Goal: Transaction & Acquisition: Book appointment/travel/reservation

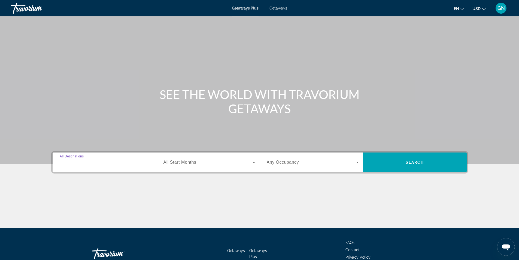
click at [101, 160] on input "Destination All Destinations" at bounding box center [106, 162] width 92 height 7
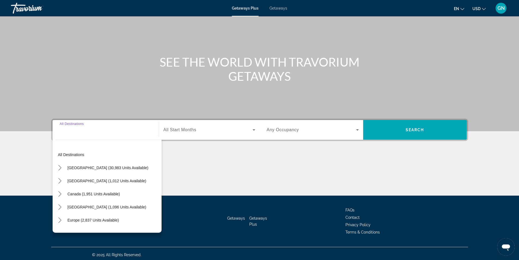
scroll to position [35, 0]
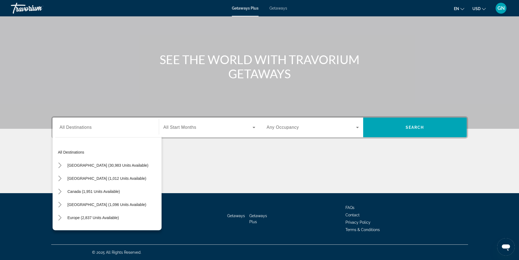
click at [114, 140] on div "All destinations United States (30,983 units available) Mexico (1,012 units ava…" at bounding box center [107, 182] width 109 height 96
drag, startPoint x: 106, startPoint y: 131, endPoint x: 106, endPoint y: 124, distance: 7.9
click at [106, 128] on div "Search widget" at bounding box center [106, 128] width 92 height 16
click at [106, 124] on div "Search widget" at bounding box center [106, 128] width 92 height 16
click at [97, 127] on input "Destination All Destinations" at bounding box center [106, 127] width 92 height 7
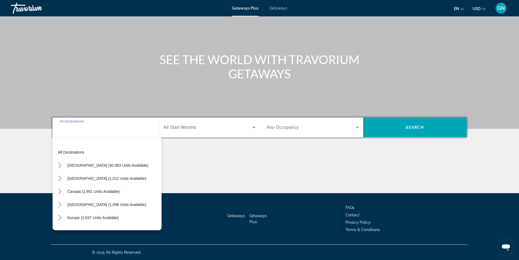
click at [83, 127] on input "Destination All Destinations" at bounding box center [106, 127] width 92 height 7
click at [89, 130] on input "Destination All Destinations" at bounding box center [106, 127] width 92 height 7
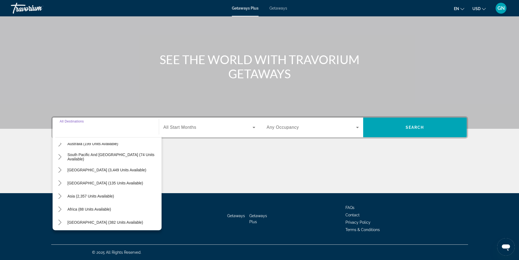
scroll to position [88, 0]
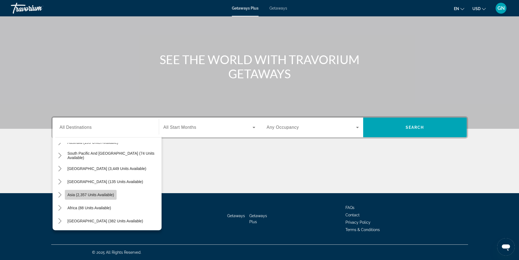
click at [111, 194] on span "Asia (2,357 units available)" at bounding box center [91, 194] width 47 height 4
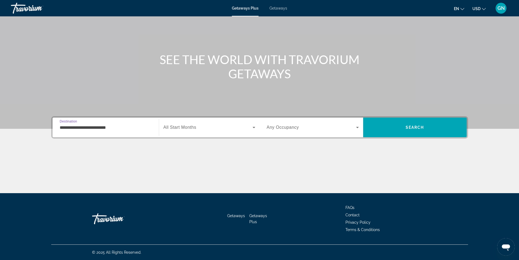
click at [111, 127] on input "**********" at bounding box center [106, 127] width 92 height 7
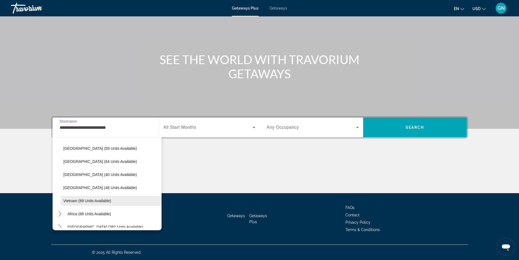
scroll to position [219, 0]
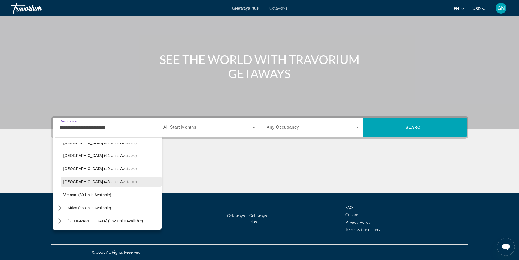
click at [80, 181] on span "Thailand (46 units available)" at bounding box center [101, 181] width 74 height 4
type input "**********"
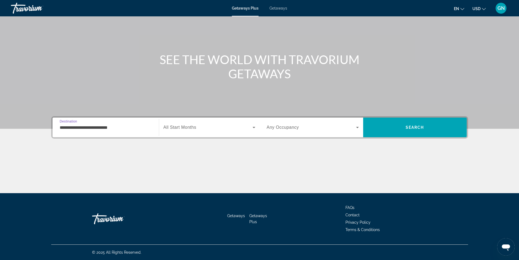
click at [248, 126] on span "Search widget" at bounding box center [208, 127] width 89 height 7
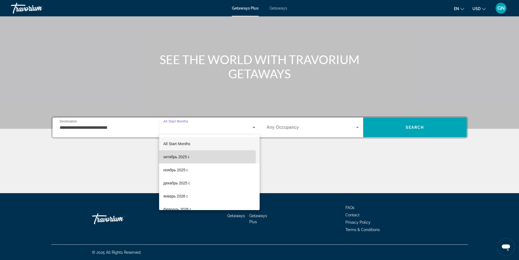
click at [177, 157] on span "октябрь 2025 г." at bounding box center [177, 157] width 26 height 7
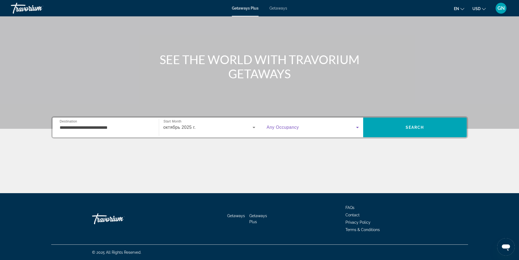
click at [294, 125] on span "Search widget" at bounding box center [311, 127] width 89 height 7
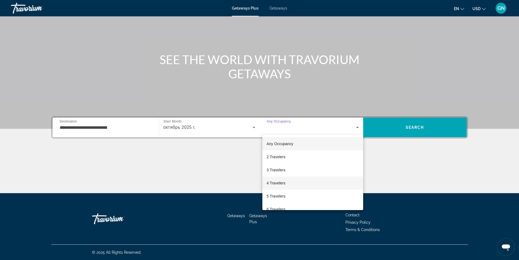
click at [272, 185] on span "4 Travelers" at bounding box center [276, 183] width 19 height 7
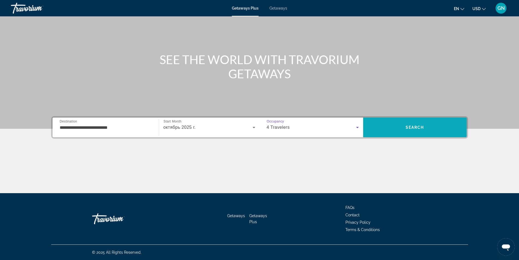
click at [399, 129] on span "Search" at bounding box center [415, 127] width 104 height 13
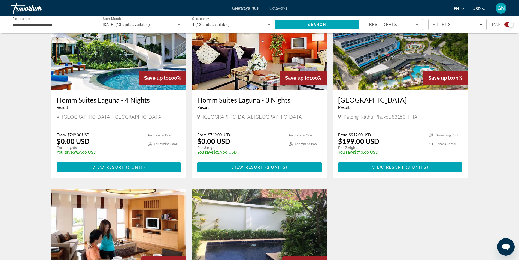
scroll to position [218, 0]
drag, startPoint x: 338, startPoint y: 98, endPoint x: 407, endPoint y: 102, distance: 69.4
click at [405, 103] on div "Patong Bay Hill Resort Resort - This is an adults only resort Patong, Kathu, Ph…" at bounding box center [401, 108] width 136 height 36
click at [493, 112] on div "← Переместить влево → Переместить вправо ↑ Переместить вверх ↓ Переместить вниз…" at bounding box center [259, 102] width 519 height 564
drag, startPoint x: 197, startPoint y: 99, endPoint x: 292, endPoint y: 110, distance: 95.8
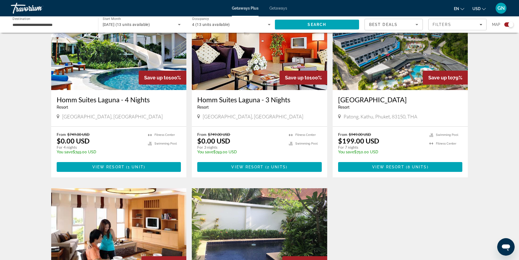
click at [293, 98] on div "Homm Suites Laguna - 3 Nights Resort - This is an adults only resort Phuket, Th…" at bounding box center [260, 108] width 136 height 36
click at [136, 166] on span "1 unit" at bounding box center [136, 167] width 16 height 4
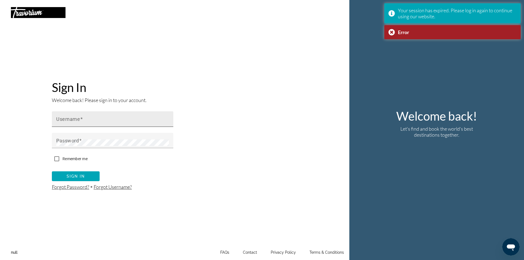
click at [101, 125] on div "Username" at bounding box center [114, 119] width 116 height 16
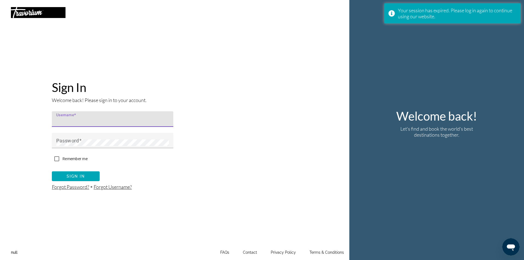
click at [101, 122] on input "Username" at bounding box center [114, 121] width 116 height 7
click at [73, 121] on input "Username" at bounding box center [114, 121] width 116 height 7
type input "******"
click at [71, 138] on mat-label "Password" at bounding box center [67, 140] width 23 height 6
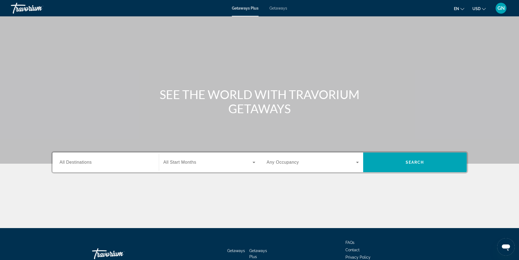
click at [77, 166] on div "Search widget" at bounding box center [106, 163] width 92 height 16
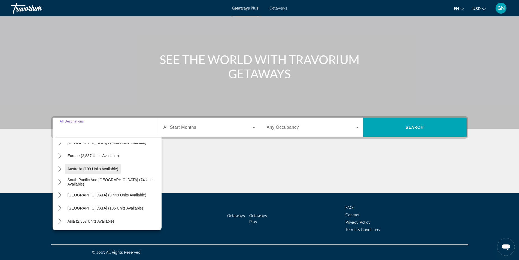
scroll to position [82, 0]
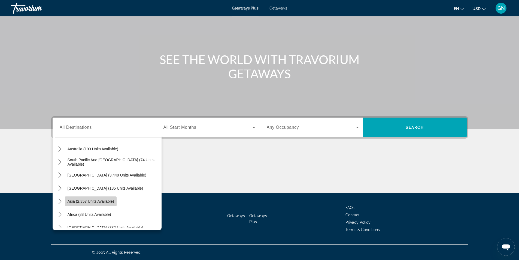
click at [85, 200] on span "Asia (2,357 units available)" at bounding box center [91, 201] width 47 height 4
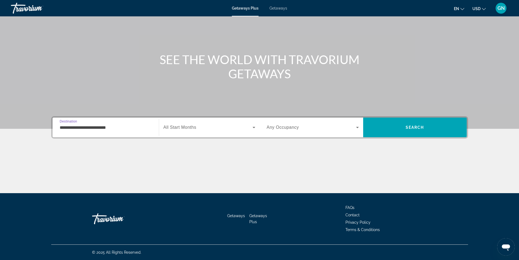
click at [97, 129] on input "**********" at bounding box center [106, 127] width 92 height 7
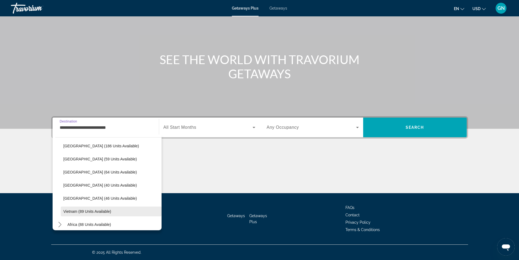
scroll to position [207, 0]
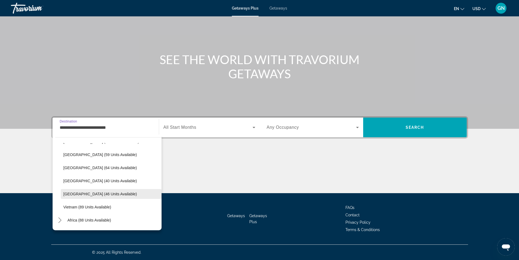
click at [85, 194] on span "Thailand (46 units available)" at bounding box center [101, 194] width 74 height 4
type input "**********"
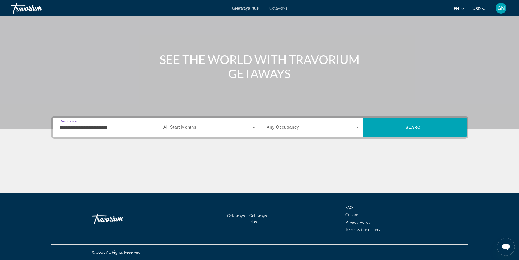
click at [192, 127] on span "All Start Months" at bounding box center [180, 127] width 33 height 5
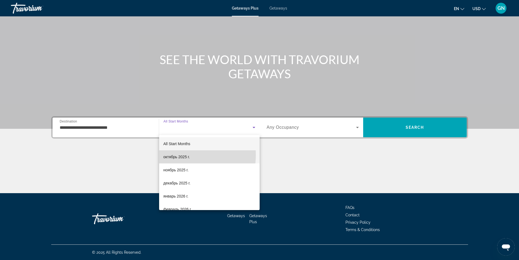
click at [176, 155] on span "октябрь 2025 г." at bounding box center [177, 157] width 26 height 7
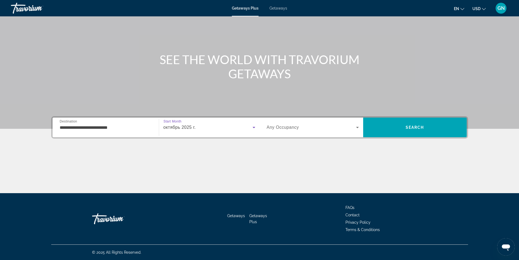
click at [200, 128] on div "октябрь 2025 г." at bounding box center [208, 127] width 89 height 7
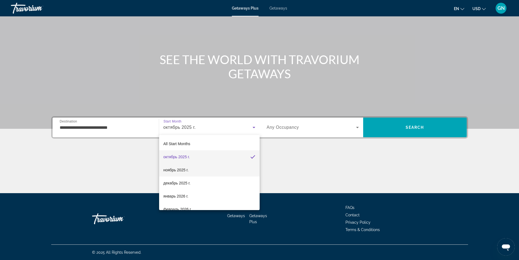
click at [180, 170] on span "ноябрь 2025 г." at bounding box center [176, 170] width 25 height 7
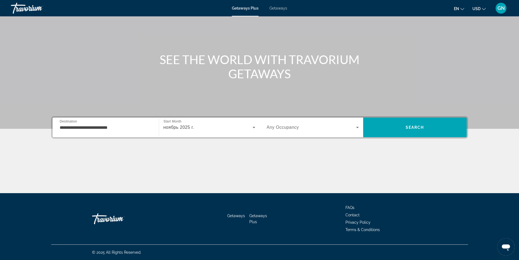
click at [348, 124] on div "Search widget" at bounding box center [313, 127] width 92 height 15
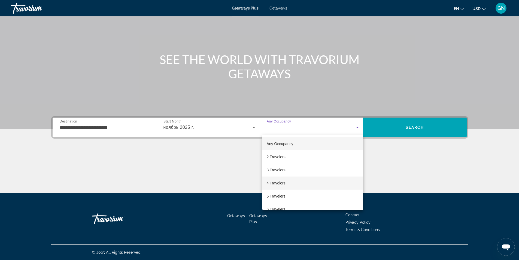
click at [272, 181] on span "4 Travelers" at bounding box center [276, 183] width 19 height 7
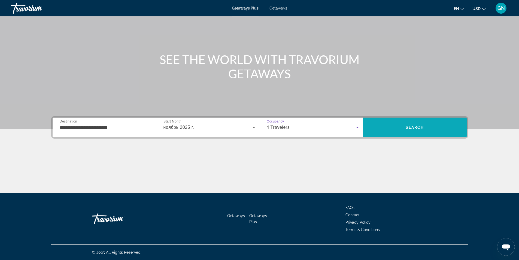
click at [403, 126] on span "Search" at bounding box center [415, 127] width 104 height 13
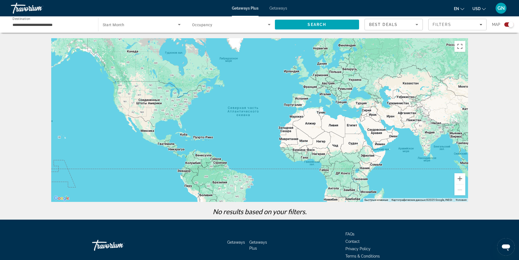
click at [162, 27] on span "Search widget" at bounding box center [141, 24] width 76 height 7
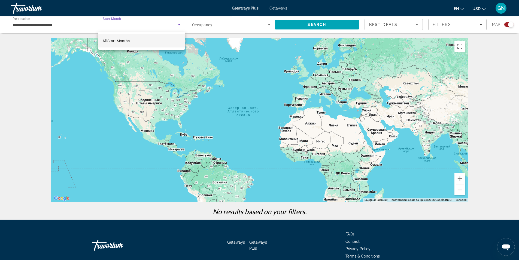
click at [179, 23] on div at bounding box center [259, 130] width 519 height 260
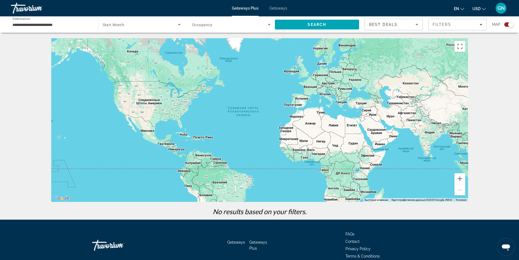
click at [58, 23] on input "**********" at bounding box center [52, 25] width 79 height 7
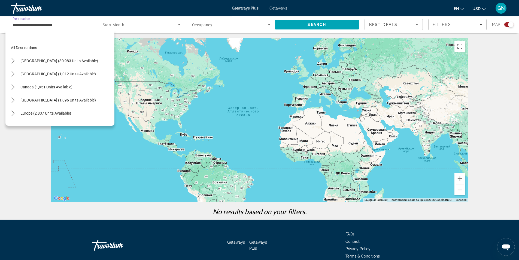
scroll to position [216, 0]
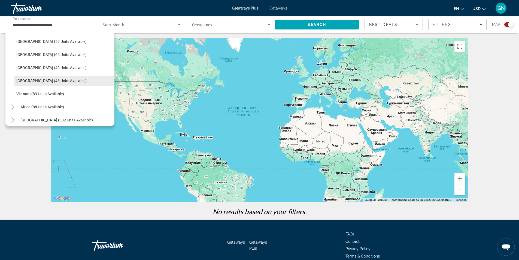
click at [38, 82] on span "Thailand (46 units available)" at bounding box center [51, 81] width 70 height 4
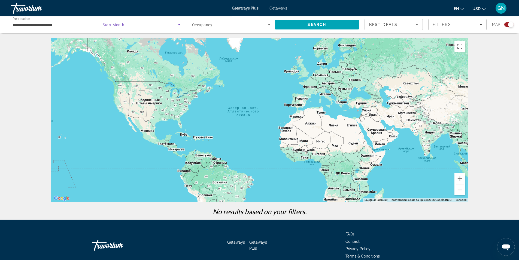
click at [150, 23] on span "Search widget" at bounding box center [141, 24] width 76 height 7
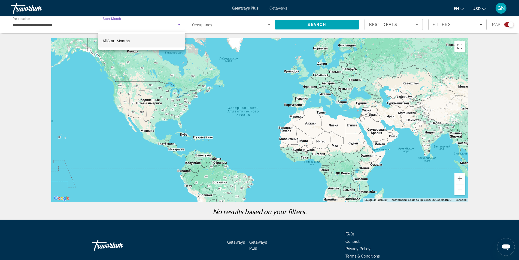
click at [180, 24] on div at bounding box center [259, 130] width 519 height 260
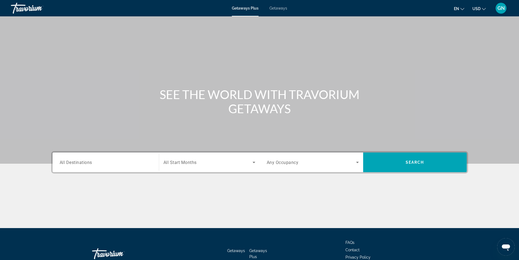
click at [110, 161] on input "Destination All Destinations" at bounding box center [106, 162] width 92 height 7
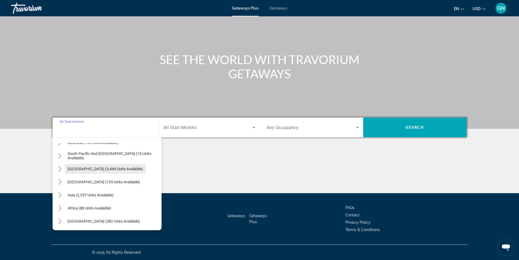
scroll to position [88, 0]
click at [89, 194] on span "Asia (2,357 units available)" at bounding box center [91, 194] width 46 height 4
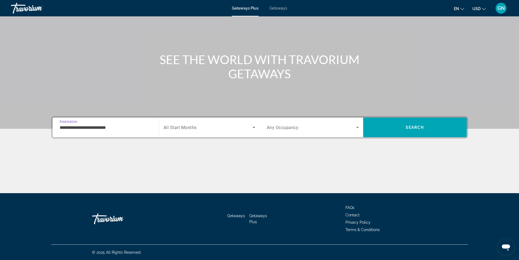
click at [88, 130] on input "**********" at bounding box center [106, 127] width 92 height 7
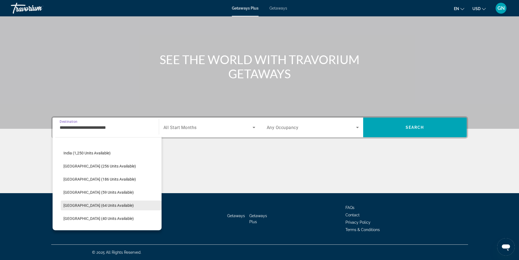
scroll to position [180, 0]
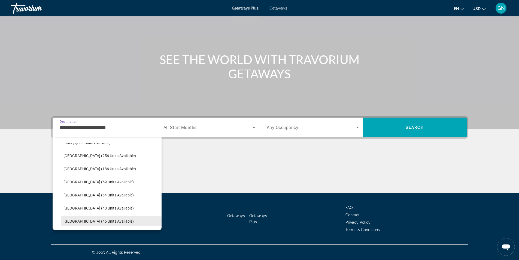
click at [85, 220] on span "Thailand (46 units available)" at bounding box center [99, 221] width 70 height 4
type input "**********"
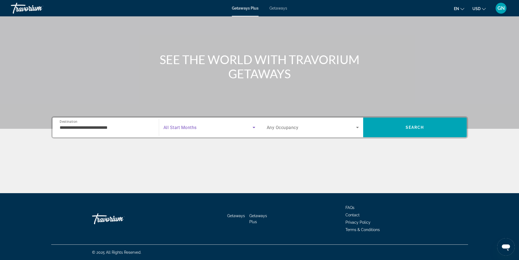
click at [198, 130] on span "Search widget" at bounding box center [208, 127] width 89 height 7
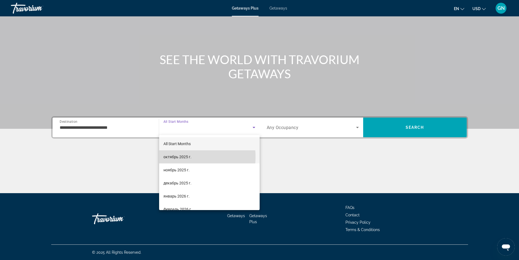
click at [175, 157] on span "октябрь 2025 г." at bounding box center [178, 157] width 28 height 7
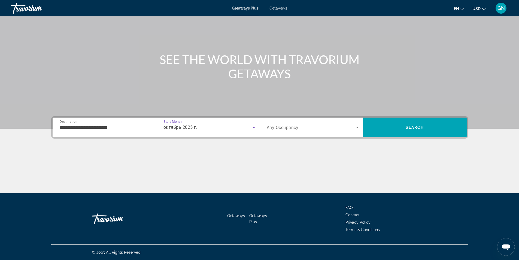
click at [313, 124] on div "Search widget" at bounding box center [313, 127] width 92 height 15
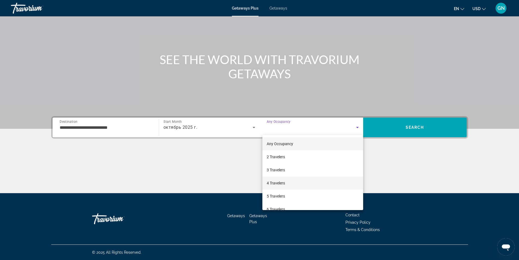
click at [277, 182] on span "4 Travelers" at bounding box center [276, 183] width 18 height 7
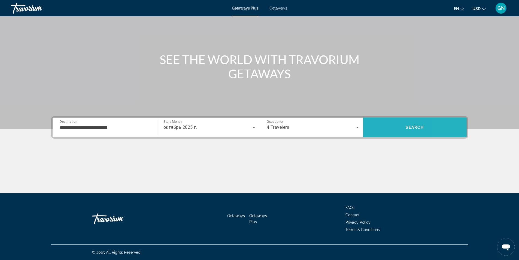
click at [451, 132] on span "Search" at bounding box center [415, 127] width 104 height 13
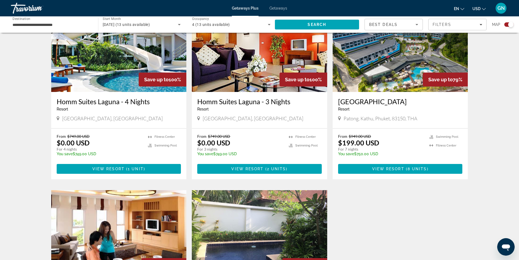
scroll to position [230, 0]
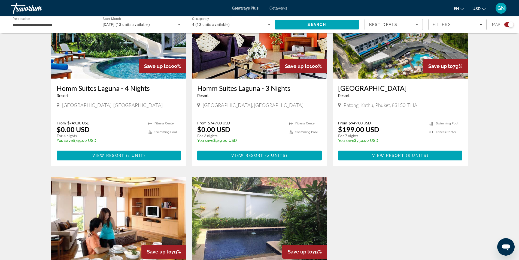
drag, startPoint x: 338, startPoint y: 88, endPoint x: 406, endPoint y: 86, distance: 67.9
click at [406, 86] on div "Patong Bay Hill Resort Resort - This is an adults only resort Patong, Kathu, Ph…" at bounding box center [401, 97] width 136 height 36
copy h3 "Patong Bay Hill Resort"
click at [253, 154] on span "View Resort" at bounding box center [247, 155] width 32 height 4
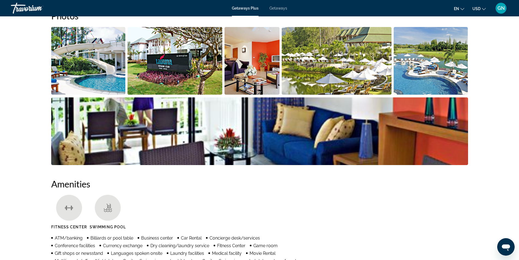
scroll to position [245, 0]
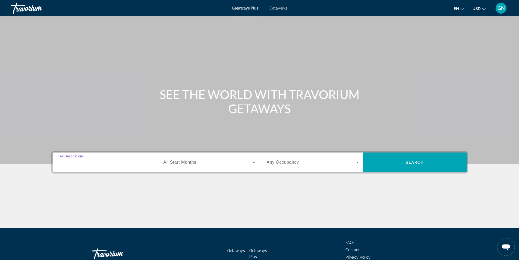
click at [122, 164] on input "Destination All Destinations" at bounding box center [106, 162] width 92 height 7
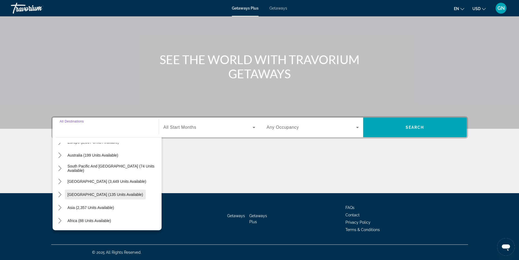
scroll to position [88, 0]
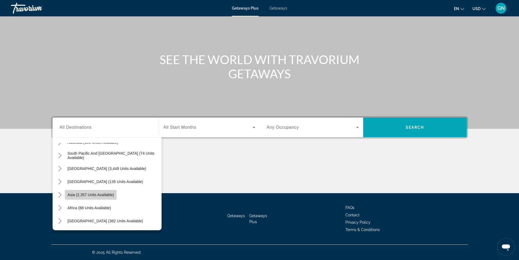
click at [81, 195] on span "Asia (2,357 units available)" at bounding box center [91, 194] width 47 height 4
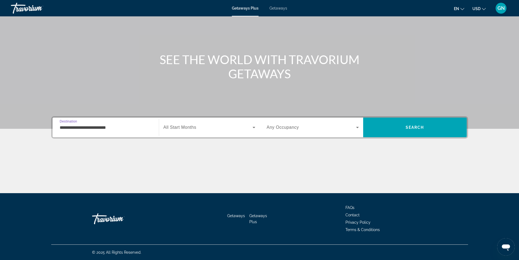
click at [135, 128] on input "**********" at bounding box center [106, 127] width 92 height 7
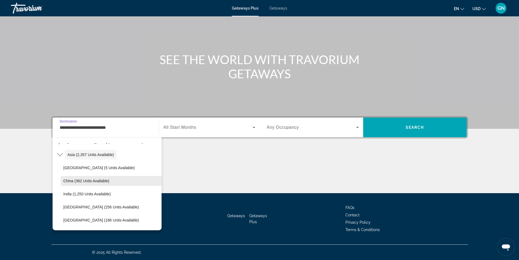
scroll to position [207, 0]
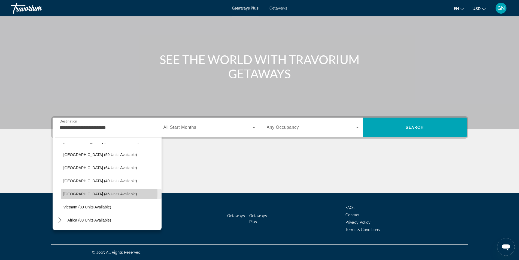
click at [81, 193] on span "Thailand (46 units available)" at bounding box center [101, 194] width 74 height 4
type input "**********"
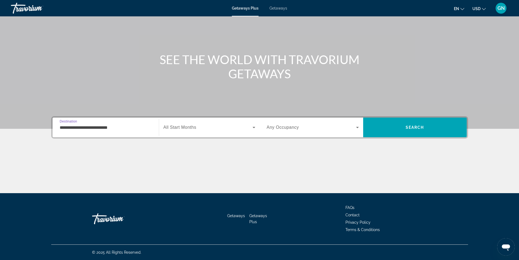
click at [213, 128] on span "Search widget" at bounding box center [208, 127] width 89 height 7
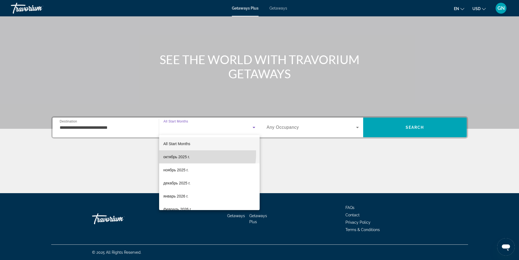
click at [181, 154] on span "октябрь 2025 г." at bounding box center [177, 157] width 26 height 7
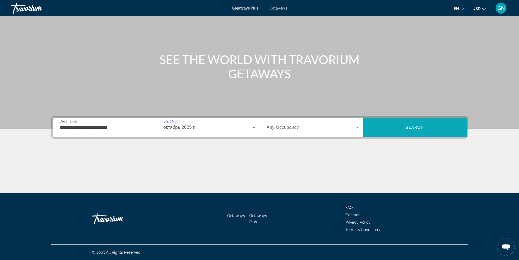
click at [383, 129] on span "Search" at bounding box center [415, 127] width 104 height 13
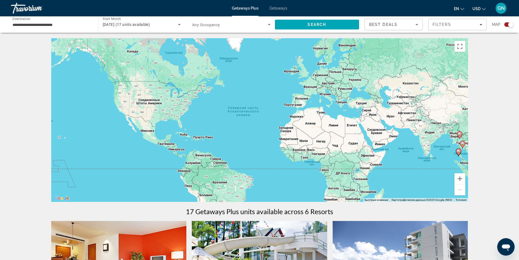
click at [255, 24] on span "Search widget" at bounding box center [230, 24] width 76 height 7
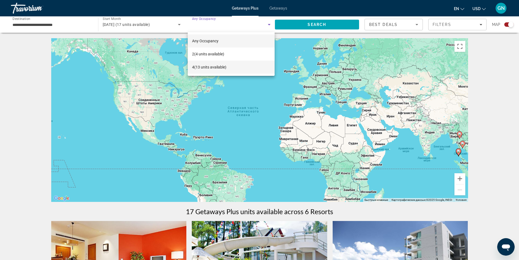
click at [199, 66] on span "4 (13 units available)" at bounding box center [209, 67] width 34 height 7
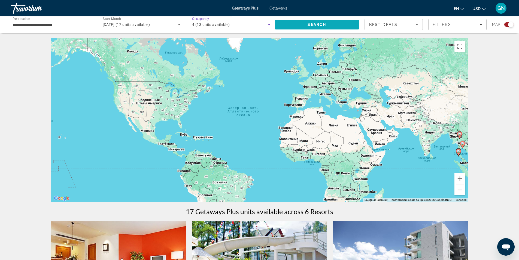
click at [335, 22] on span "Search" at bounding box center [317, 24] width 85 height 13
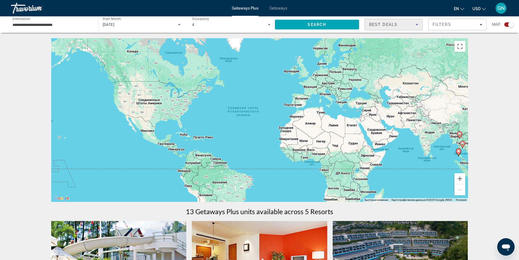
click at [418, 24] on icon "Sort by" at bounding box center [417, 24] width 3 height 1
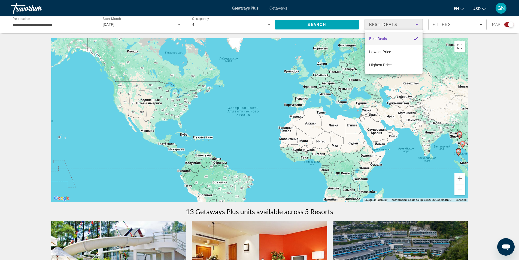
click at [418, 24] on div at bounding box center [259, 130] width 519 height 260
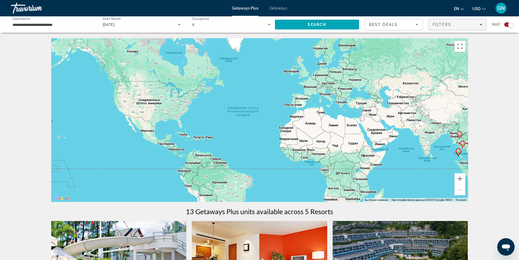
click at [474, 28] on span "Filters" at bounding box center [458, 24] width 58 height 13
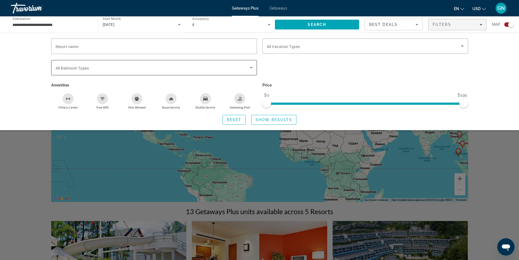
click at [252, 69] on icon "Search widget" at bounding box center [251, 67] width 7 height 7
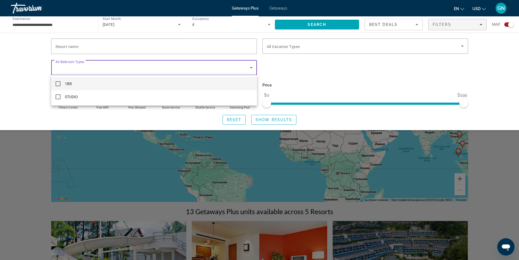
click at [252, 69] on div at bounding box center [259, 130] width 519 height 260
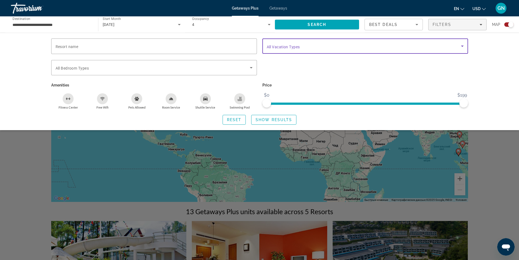
click at [459, 48] on span "Search widget" at bounding box center [364, 46] width 194 height 7
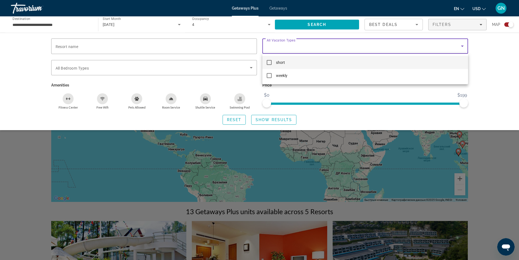
click at [458, 48] on div at bounding box center [259, 130] width 519 height 260
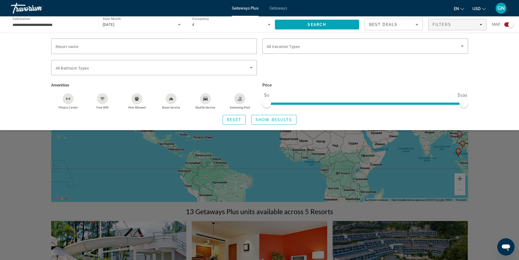
click at [492, 151] on div "Search widget" at bounding box center [259, 171] width 519 height 178
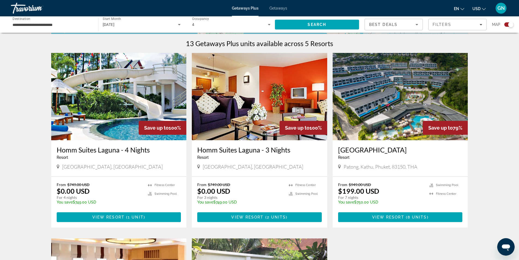
scroll to position [191, 0]
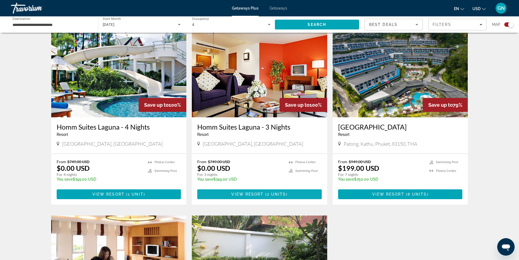
click at [227, 196] on span "Main content" at bounding box center [259, 194] width 125 height 13
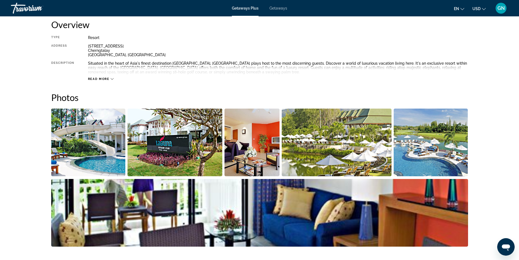
scroll to position [82, 0]
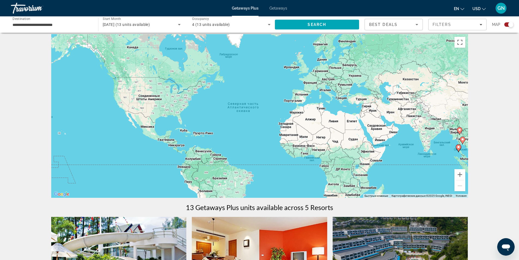
scroll to position [136, 0]
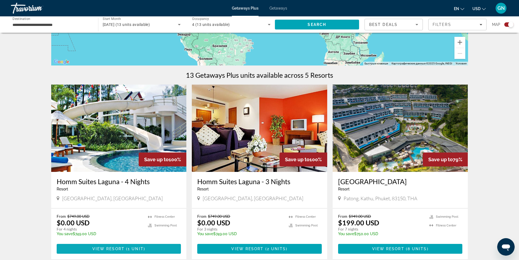
click at [100, 250] on span "View Resort" at bounding box center [108, 248] width 32 height 4
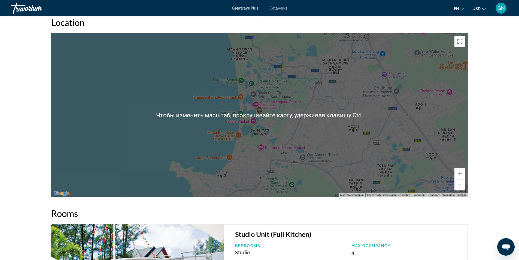
scroll to position [654, 0]
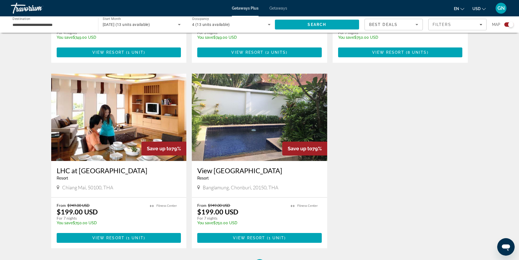
scroll to position [409, 0]
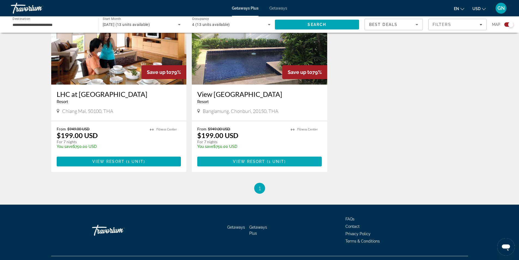
click at [250, 163] on span "View Resort" at bounding box center [249, 161] width 32 height 4
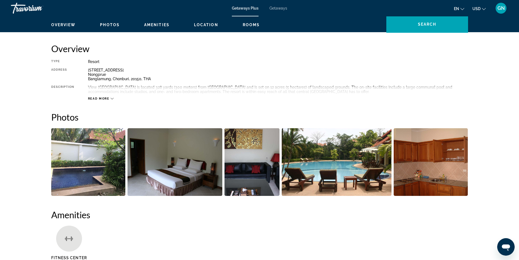
scroll to position [82, 0]
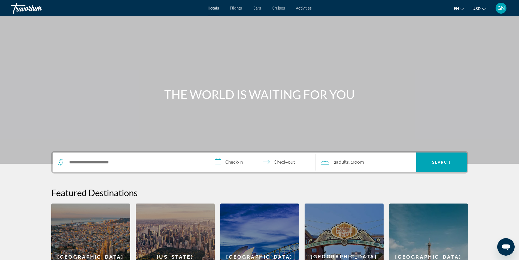
click at [82, 168] on div "Search widget" at bounding box center [131, 162] width 146 height 20
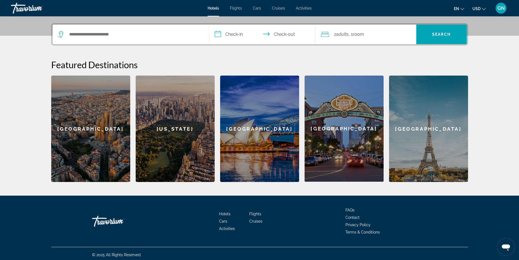
scroll to position [130, 0]
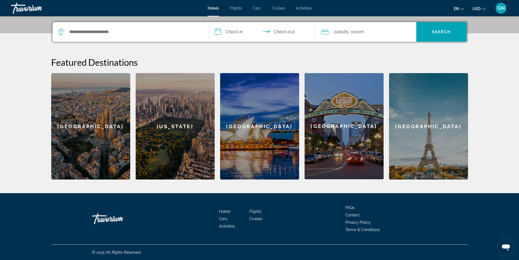
click at [113, 27] on div "Search widget" at bounding box center [131, 32] width 146 height 20
click at [113, 31] on input "Search hotel destination" at bounding box center [135, 32] width 132 height 8
click at [126, 32] on input "Search hotel destination" at bounding box center [135, 32] width 132 height 8
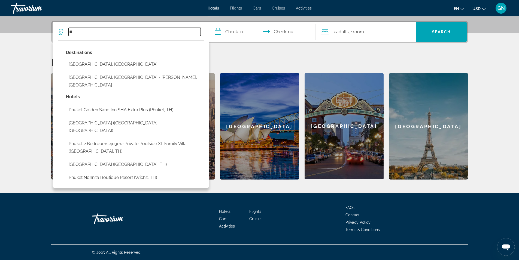
type input "*"
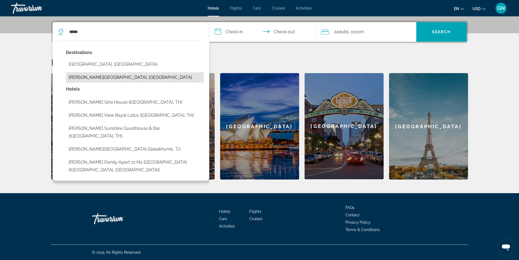
click at [98, 77] on button "[PERSON_NAME][GEOGRAPHIC_DATA], [GEOGRAPHIC_DATA]" at bounding box center [135, 77] width 138 height 10
type input "**********"
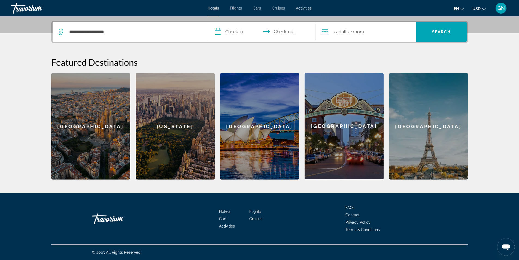
click at [241, 33] on input "**********" at bounding box center [263, 32] width 109 height 21
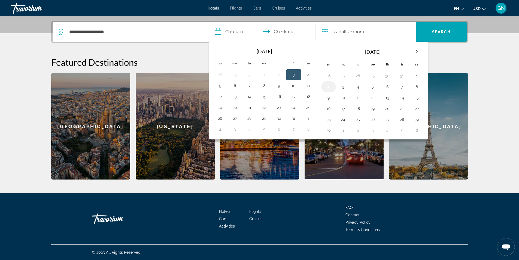
click at [329, 87] on button "2" at bounding box center [328, 87] width 9 height 8
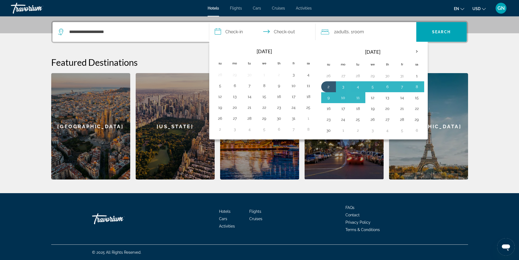
click at [375, 98] on button "12" at bounding box center [373, 98] width 9 height 8
type input "**********"
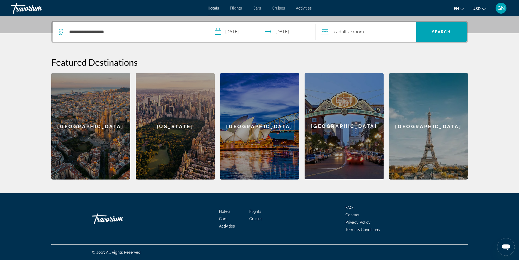
click at [376, 33] on div "2 Adult Adults , 1 Room rooms" at bounding box center [368, 32] width 95 height 8
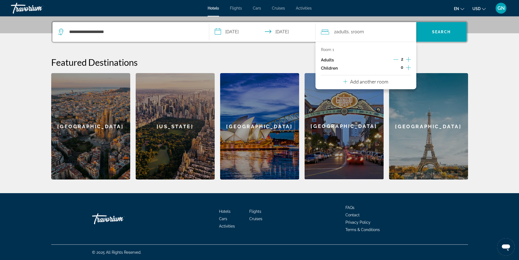
click at [411, 59] on icon "Increment adults" at bounding box center [408, 59] width 5 height 7
click at [410, 59] on icon "Increment adults" at bounding box center [408, 59] width 5 height 7
click at [364, 30] on span "Room" at bounding box center [358, 31] width 11 height 5
click at [361, 31] on span "Room" at bounding box center [358, 31] width 11 height 5
click at [395, 59] on icon "Decrement adults" at bounding box center [396, 59] width 5 height 5
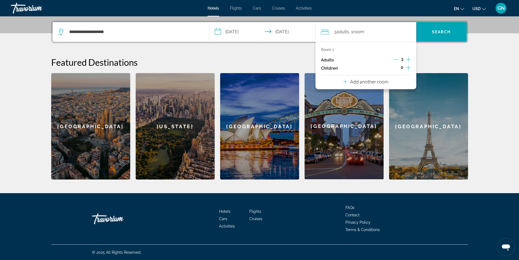
click at [395, 59] on icon "Decrement adults" at bounding box center [396, 59] width 5 height 5
click at [427, 59] on h2 "Featured Destinations" at bounding box center [259, 62] width 417 height 11
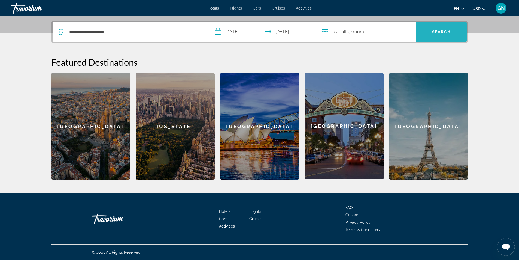
click at [448, 32] on span "Search" at bounding box center [441, 32] width 19 height 4
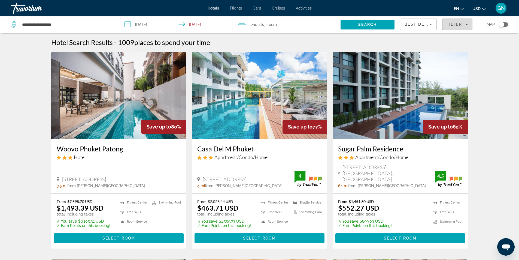
click at [467, 25] on icon "Filters" at bounding box center [467, 24] width 3 height 3
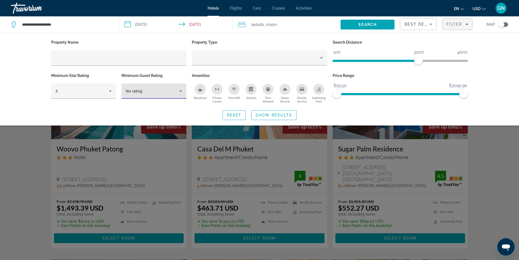
click at [183, 92] on icon "Hotel Filters" at bounding box center [181, 91] width 7 height 7
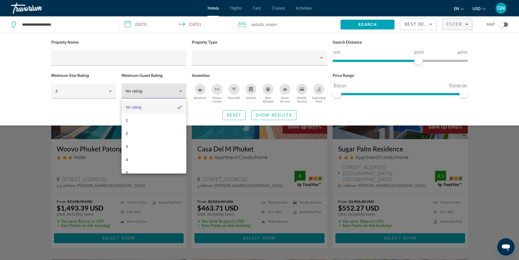
click at [182, 91] on div at bounding box center [259, 130] width 519 height 260
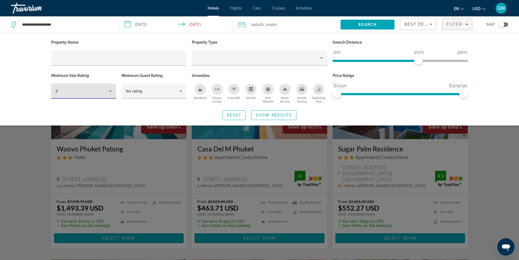
click at [111, 93] on icon "Hotel Filters" at bounding box center [110, 91] width 7 height 7
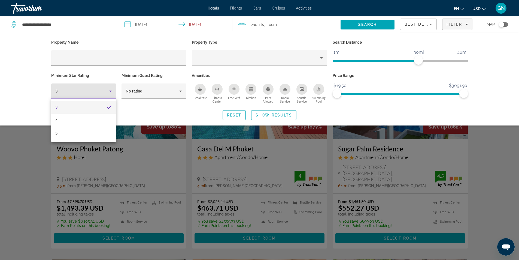
click at [111, 93] on div at bounding box center [259, 130] width 519 height 260
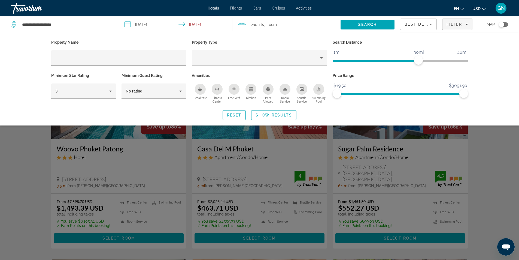
click at [508, 112] on div "Property Name Property Type Search Distance 1mi 46mi 30mi Minimum Star Rating 3…" at bounding box center [259, 79] width 519 height 93
click at [491, 146] on div "Search widget" at bounding box center [259, 171] width 519 height 178
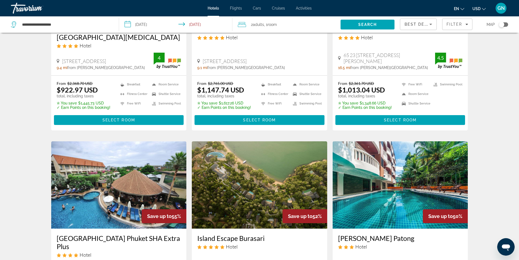
scroll to position [344, 0]
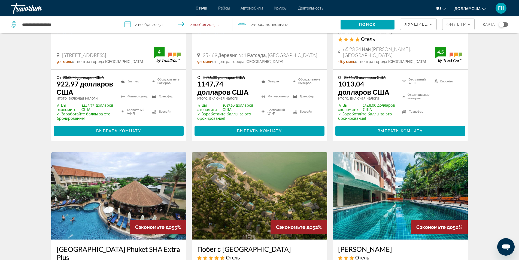
click at [497, 75] on div "Результаты поиска отелей - 1009 мест, где можно провести время Экономьте до 80%…" at bounding box center [259, 154] width 519 height 920
click at [459, 25] on font "Фильтр" at bounding box center [457, 24] width 20 height 4
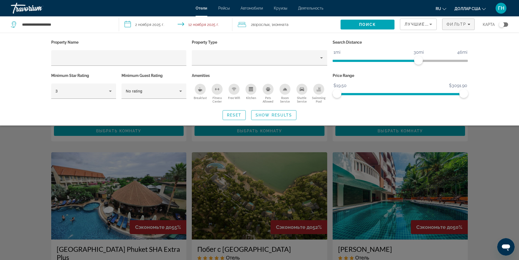
click at [501, 140] on div "Виджет поиска" at bounding box center [259, 171] width 519 height 178
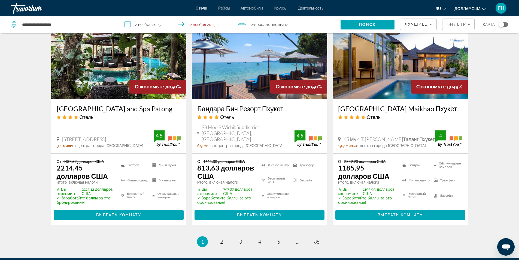
scroll to position [699, 0]
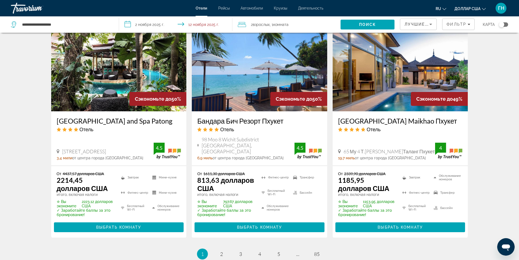
click at [428, 21] on div "Лучшие предложения" at bounding box center [419, 24] width 28 height 7
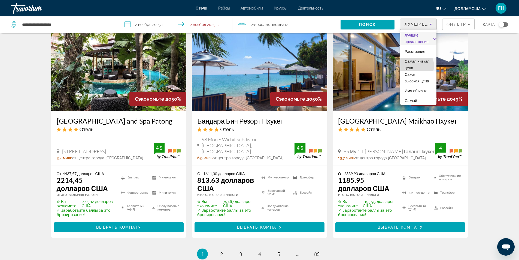
click at [415, 66] on font "Самая низкая цена" at bounding box center [417, 64] width 25 height 11
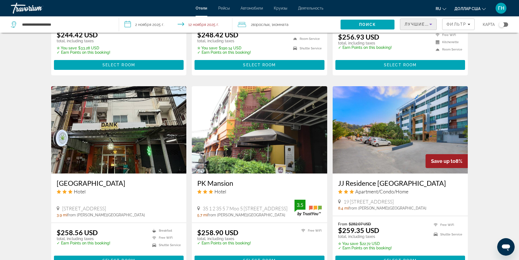
scroll to position [674, 0]
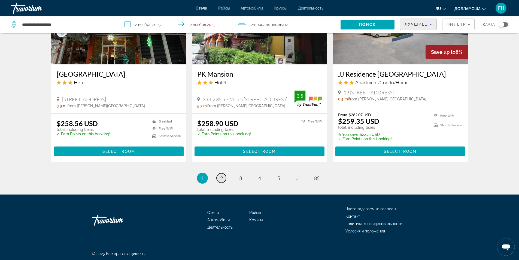
click at [220, 176] on font "2" at bounding box center [221, 178] width 3 height 6
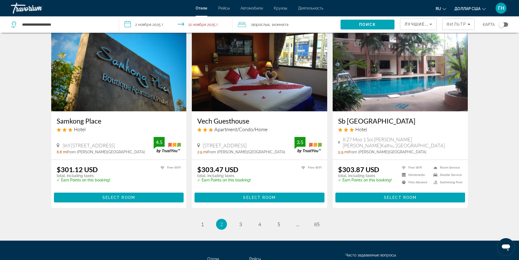
scroll to position [667, 0]
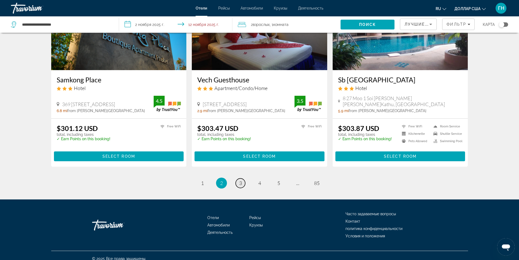
click at [242, 178] on link "страница 3" at bounding box center [241, 183] width 10 height 10
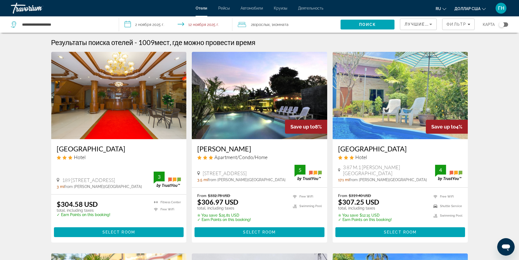
click at [435, 26] on div "Лучшие предложения" at bounding box center [419, 24] width 36 height 11
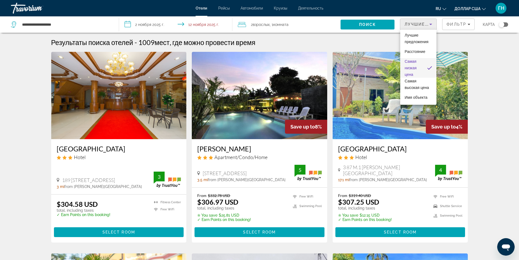
click at [461, 25] on div at bounding box center [259, 130] width 519 height 260
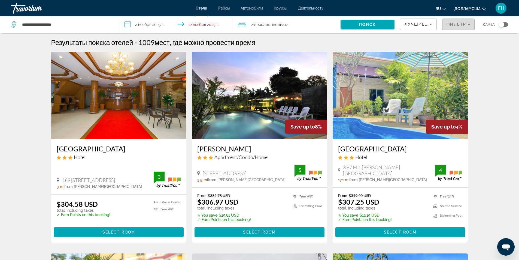
click at [467, 25] on div "Фильтр" at bounding box center [459, 24] width 24 height 4
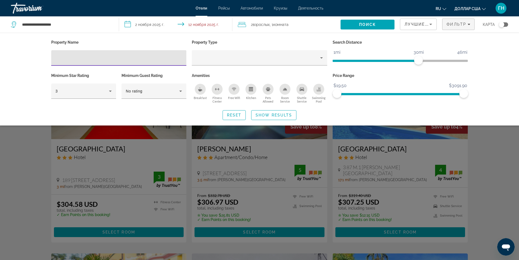
click at [200, 92] on div "Breakfast" at bounding box center [200, 89] width 11 height 11
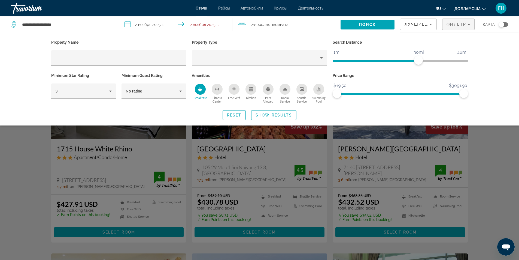
click at [234, 91] on icon "Free Wifi" at bounding box center [234, 89] width 4 height 4
click at [322, 58] on icon "Property type" at bounding box center [321, 57] width 3 height 1
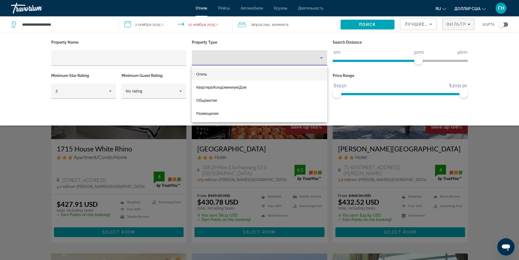
click at [201, 73] on font "Отель" at bounding box center [201, 74] width 11 height 4
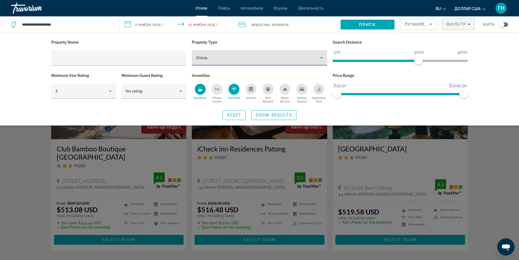
click at [274, 113] on span "Show Results" at bounding box center [274, 115] width 37 height 4
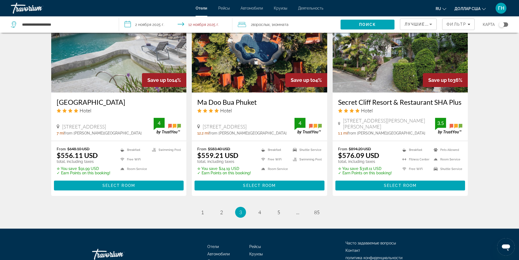
scroll to position [711, 0]
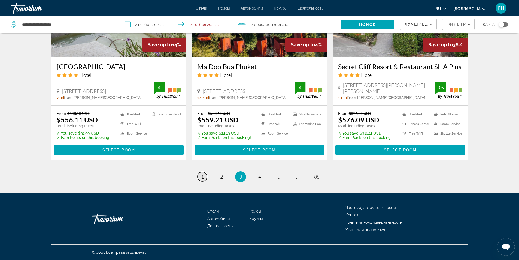
click at [200, 176] on link "page 1" at bounding box center [203, 177] width 10 height 10
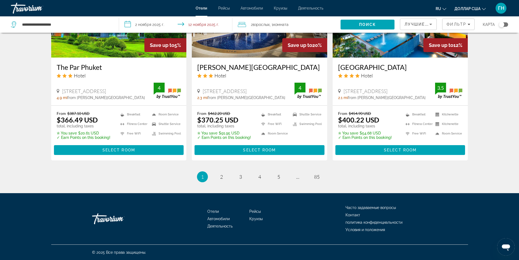
scroll to position [686, 0]
click at [223, 175] on span "2" at bounding box center [221, 177] width 3 height 6
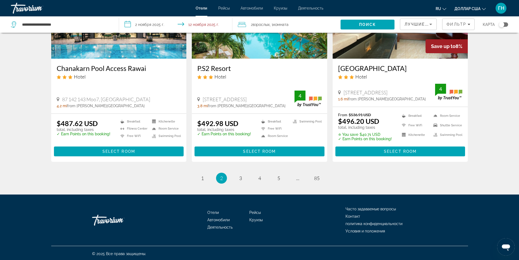
scroll to position [686, 0]
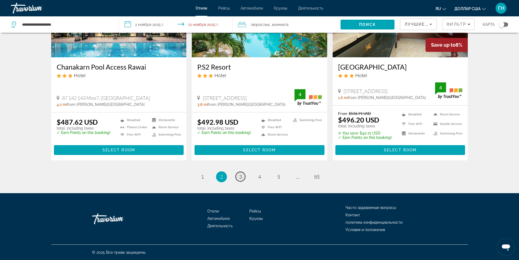
click at [242, 180] on link "page 3" at bounding box center [241, 177] width 10 height 10
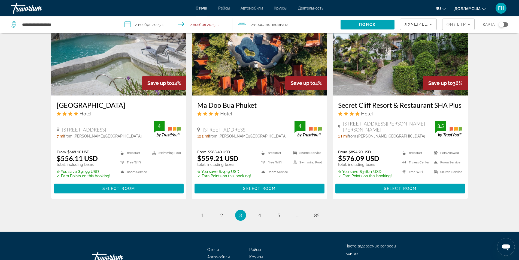
scroll to position [711, 0]
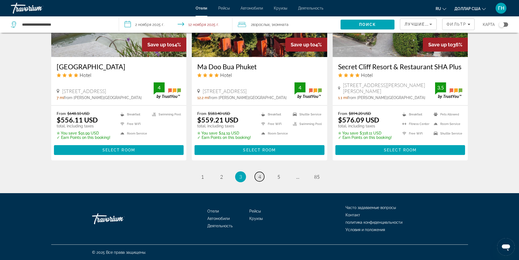
click at [259, 177] on font "4" at bounding box center [259, 177] width 3 height 6
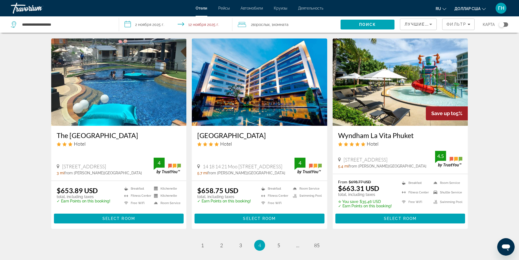
scroll to position [678, 0]
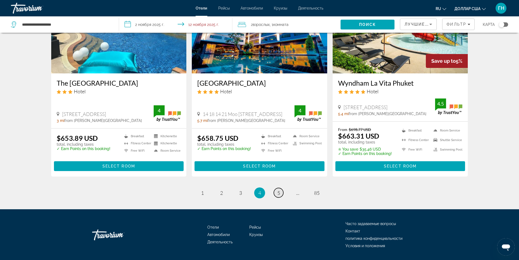
click at [276, 188] on link "страница 5" at bounding box center [279, 193] width 10 height 10
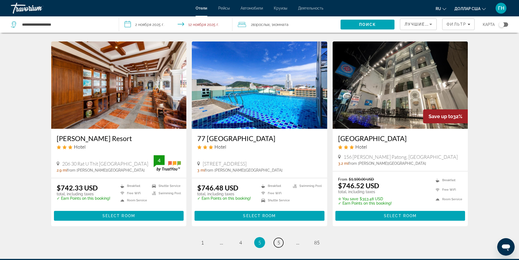
scroll to position [696, 0]
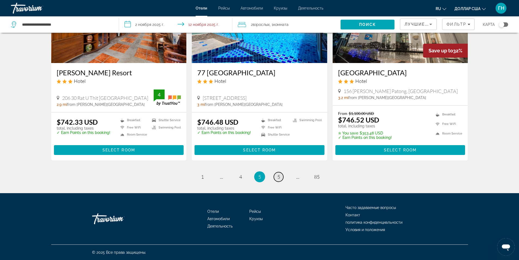
click at [276, 178] on link "страница 5" at bounding box center [279, 177] width 10 height 10
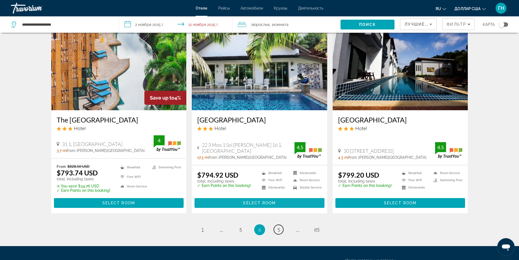
scroll to position [687, 0]
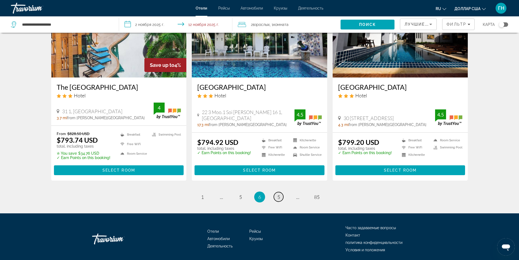
click at [278, 194] on font "5" at bounding box center [279, 197] width 3 height 6
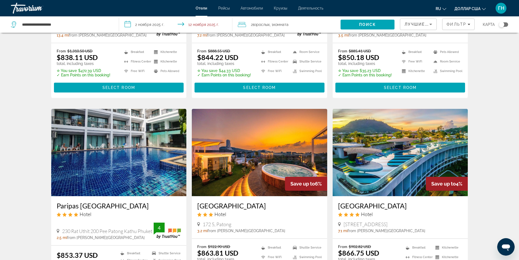
scroll to position [436, 0]
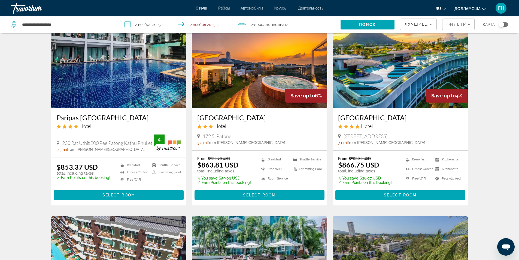
click at [266, 27] on span "2 взрослых Взрослый" at bounding box center [260, 25] width 19 height 8
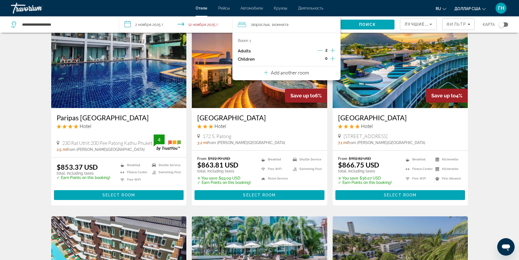
click at [335, 50] on icon "Increment adults" at bounding box center [332, 50] width 5 height 7
click at [366, 23] on font "Поиск" at bounding box center [367, 24] width 17 height 4
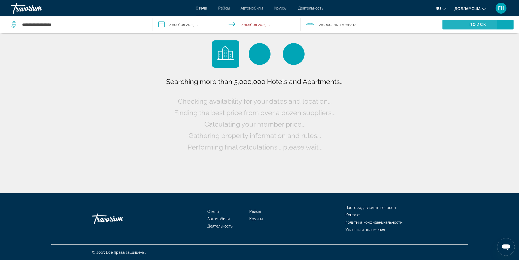
scroll to position [0, 0]
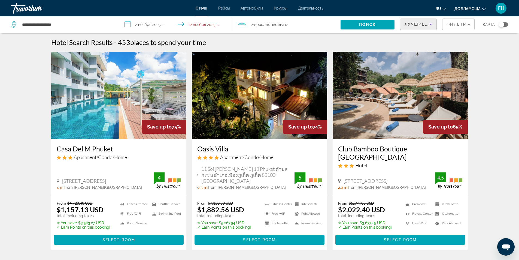
click at [431, 23] on icon "Сортировать по" at bounding box center [431, 24] width 7 height 7
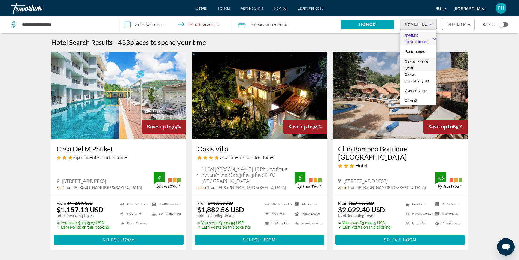
click at [412, 64] on span "Самая низкая цена" at bounding box center [419, 64] width 28 height 13
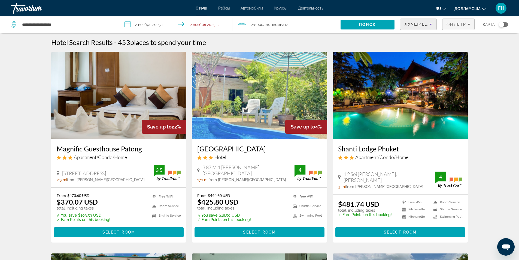
click at [463, 24] on font "Фильтр" at bounding box center [457, 24] width 20 height 4
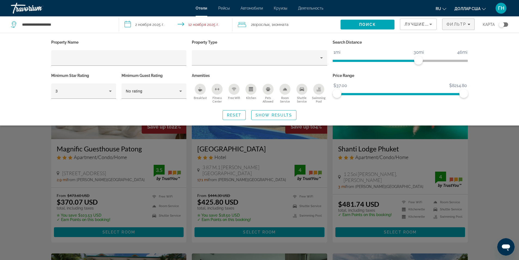
click at [198, 91] on div "Breakfast" at bounding box center [200, 89] width 11 height 11
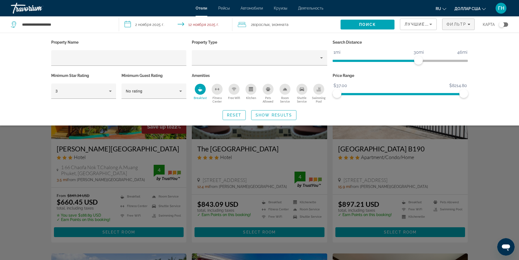
click at [230, 90] on div "Free Wifi" at bounding box center [234, 89] width 11 height 11
click at [183, 91] on icon "Hotel Filters" at bounding box center [181, 91] width 7 height 7
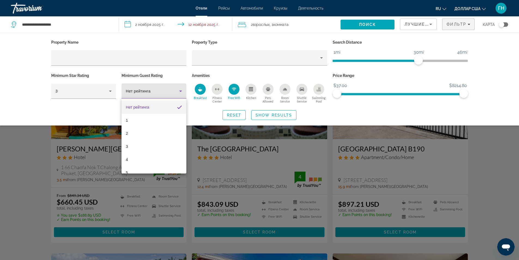
click at [180, 90] on div at bounding box center [259, 130] width 519 height 260
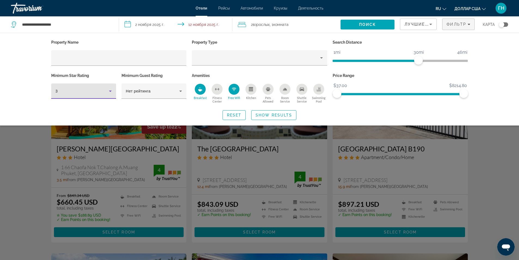
click at [112, 91] on icon "Hotel Filters" at bounding box center [110, 91] width 7 height 7
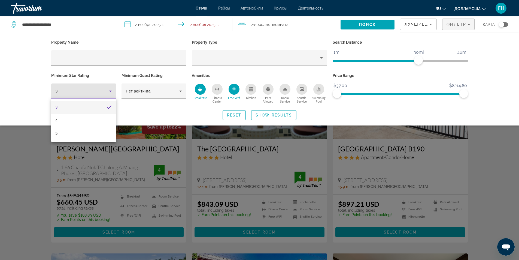
click at [112, 91] on div at bounding box center [259, 130] width 519 height 260
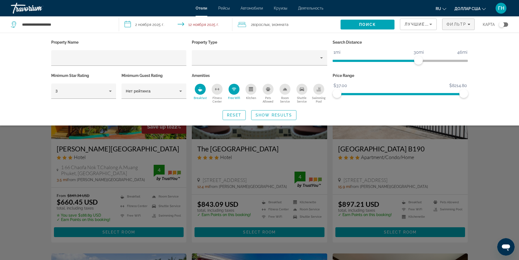
click at [267, 25] on font "взрослых" at bounding box center [261, 24] width 17 height 4
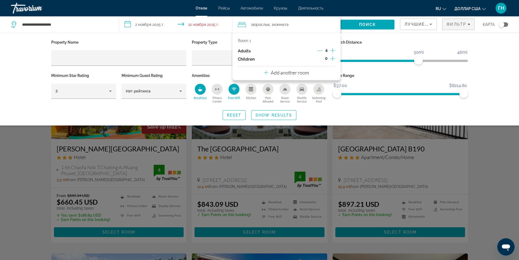
click at [388, 73] on p "Price Range" at bounding box center [401, 76] width 136 height 8
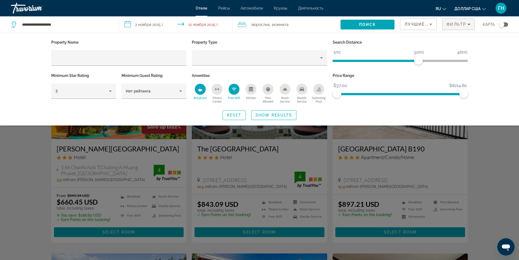
click at [279, 116] on span "Show Results" at bounding box center [274, 115] width 37 height 4
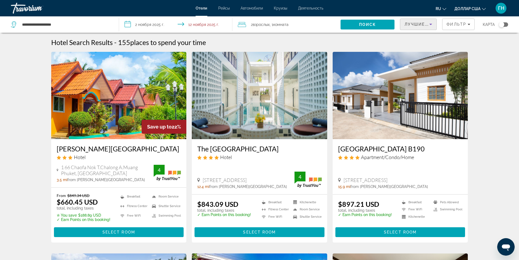
click at [430, 22] on icon "Сортировать по" at bounding box center [431, 24] width 7 height 7
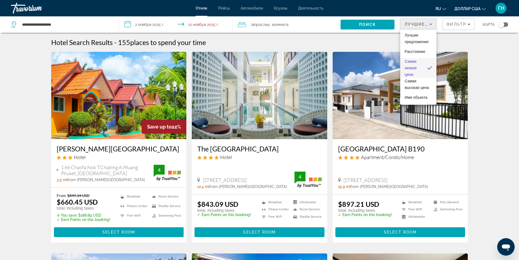
click at [412, 65] on span "Самая низкая цена" at bounding box center [414, 68] width 18 height 20
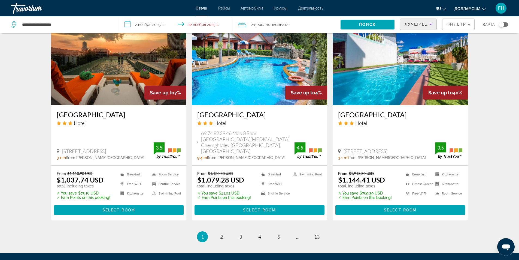
scroll to position [680, 0]
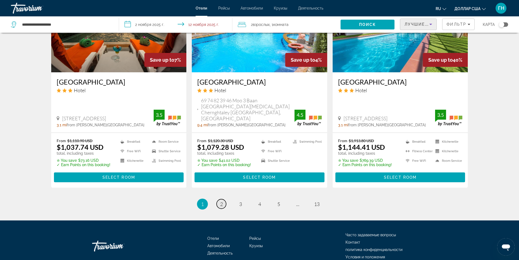
click at [222, 201] on span "2" at bounding box center [221, 204] width 3 height 6
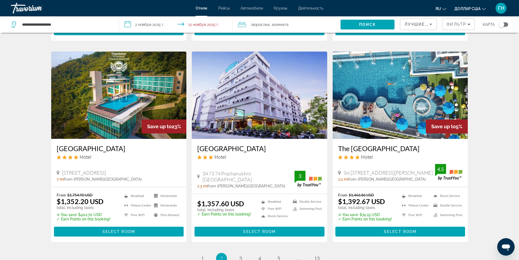
scroll to position [696, 0]
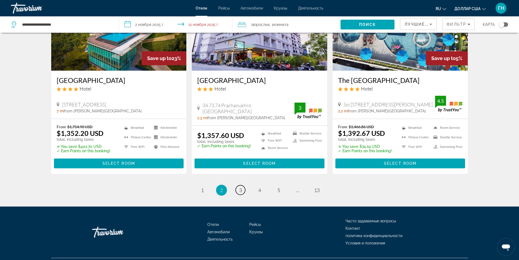
click at [240, 185] on link "page 3" at bounding box center [241, 190] width 10 height 10
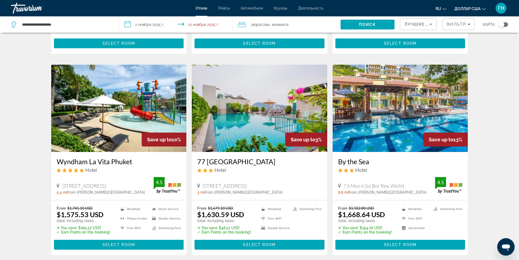
scroll to position [688, 0]
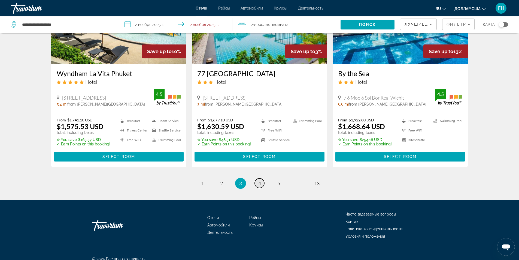
click at [262, 178] on link "page 4" at bounding box center [260, 183] width 10 height 10
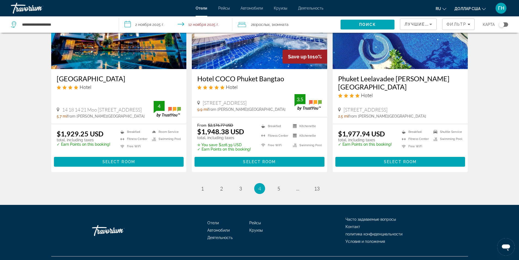
scroll to position [687, 0]
